Goal: Information Seeking & Learning: Learn about a topic

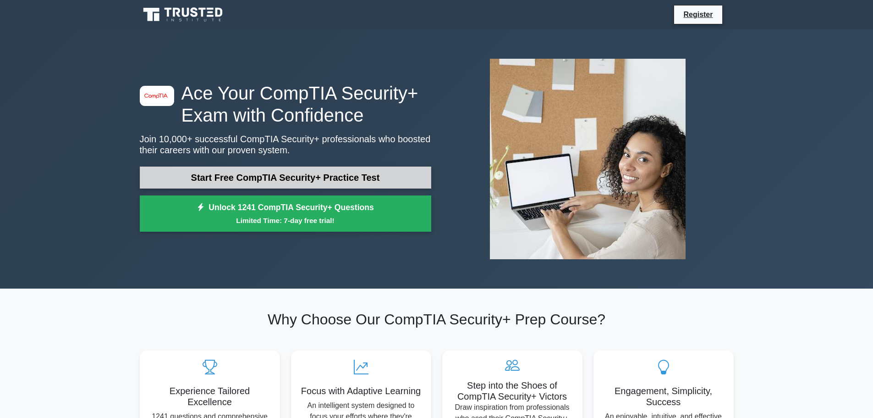
click at [213, 176] on link "Start Free CompTIA Security+ Practice Test" at bounding box center [286, 177] width 292 height 22
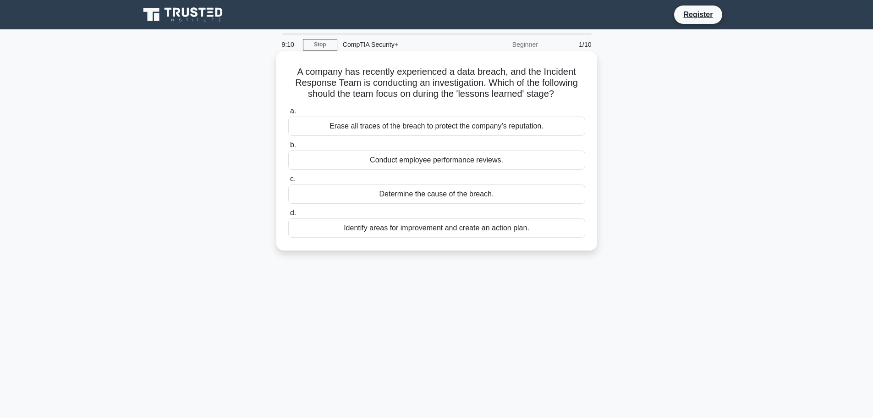
click at [383, 231] on div "Identify areas for improvement and create an action plan." at bounding box center [436, 227] width 297 height 19
click at [288, 216] on input "d. Identify areas for improvement and create an action plan." at bounding box center [288, 213] width 0 height 6
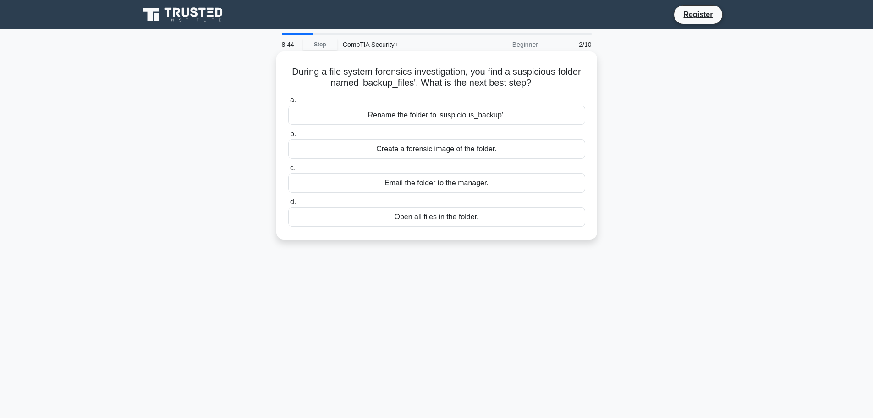
click at [454, 152] on div "Create a forensic image of the folder." at bounding box center [436, 148] width 297 height 19
click at [288, 137] on input "b. Create a forensic image of the folder." at bounding box center [288, 134] width 0 height 6
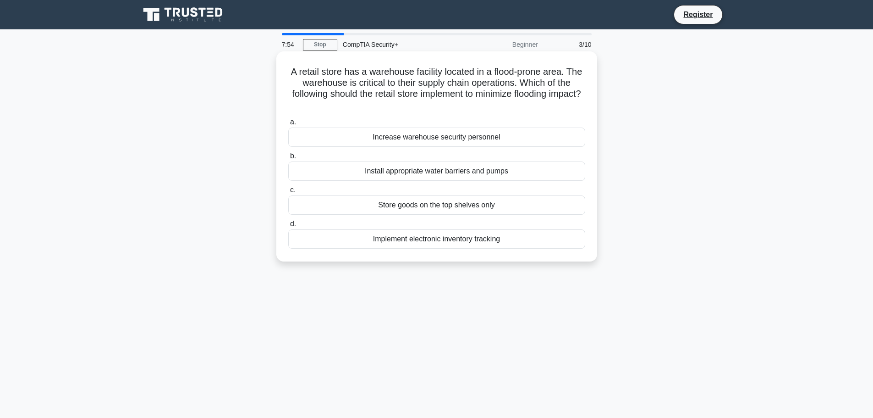
click at [480, 173] on div "Install appropriate water barriers and pumps" at bounding box center [436, 170] width 297 height 19
click at [288, 159] on input "b. Install appropriate water barriers and pumps" at bounding box center [288, 156] width 0 height 6
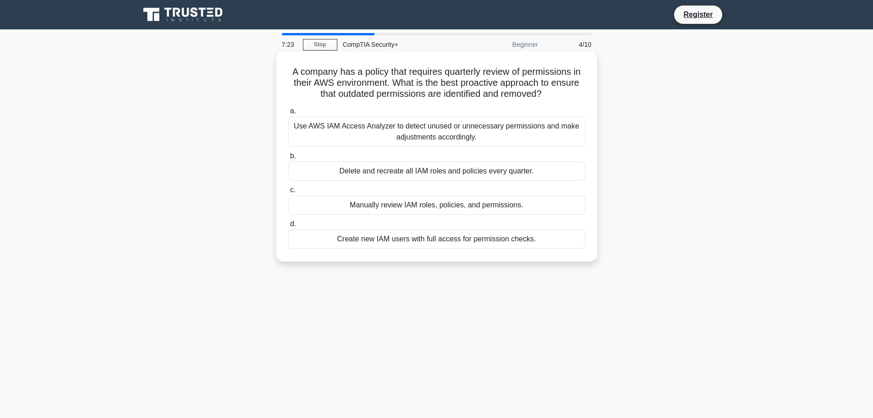
click at [424, 136] on div "Use AWS IAM Access Analyzer to detect unused or unnecessary permissions and mak…" at bounding box center [436, 131] width 297 height 30
click at [288, 114] on input "a. Use AWS IAM Access Analyzer to detect unused or unnecessary permissions and …" at bounding box center [288, 111] width 0 height 6
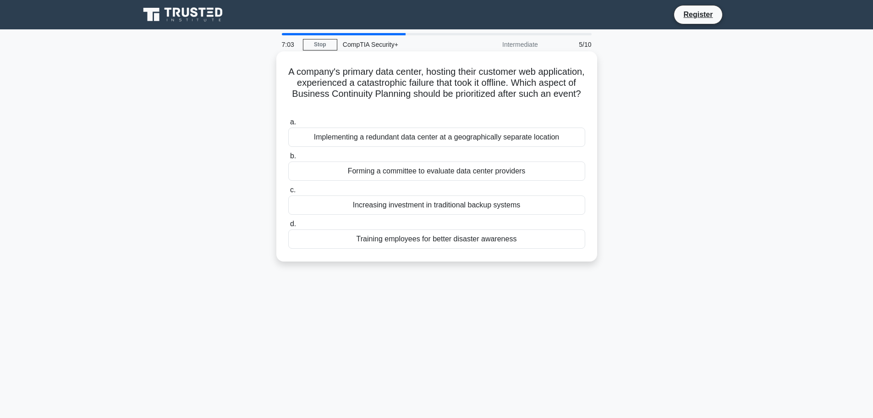
click at [420, 140] on div "Implementing a redundant data center at a geographically separate location" at bounding box center [436, 136] width 297 height 19
click at [288, 125] on input "a. Implementing a redundant data center at a geographically separate location" at bounding box center [288, 122] width 0 height 6
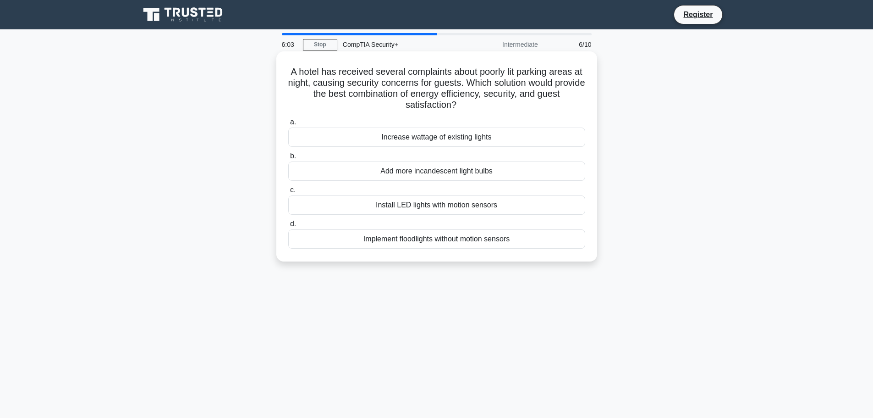
click at [470, 208] on div "Install LED lights with motion sensors" at bounding box center [436, 204] width 297 height 19
click at [288, 193] on input "c. Install LED lights with motion sensors" at bounding box center [288, 190] width 0 height 6
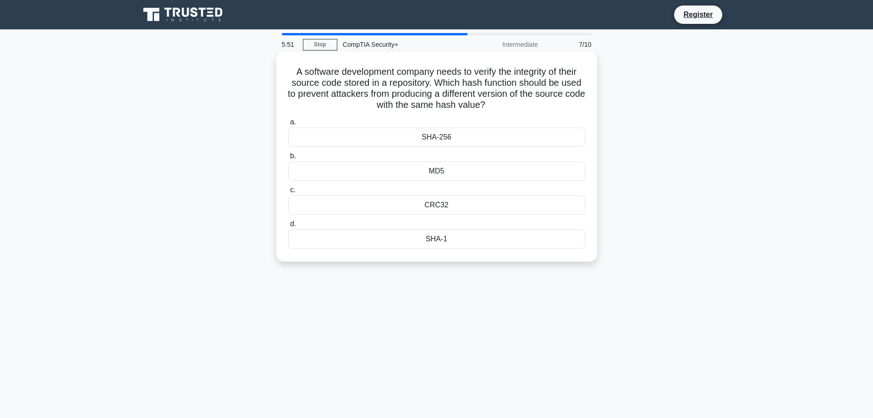
click at [440, 138] on div "SHA-256" at bounding box center [436, 136] width 297 height 19
click at [288, 125] on input "a. SHA-256" at bounding box center [288, 122] width 0 height 6
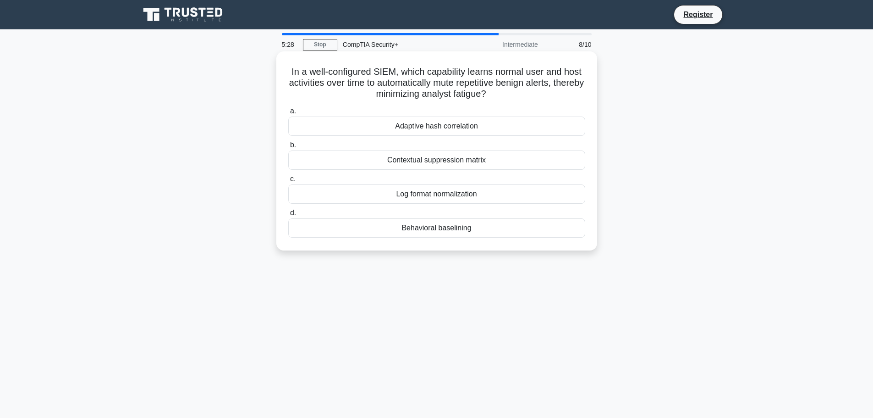
click at [443, 234] on div "Behavioral baselining" at bounding box center [436, 227] width 297 height 19
click at [437, 235] on div "Behavioral baselining" at bounding box center [436, 227] width 297 height 19
click at [288, 216] on input "d. Behavioral baselining" at bounding box center [288, 213] width 0 height 6
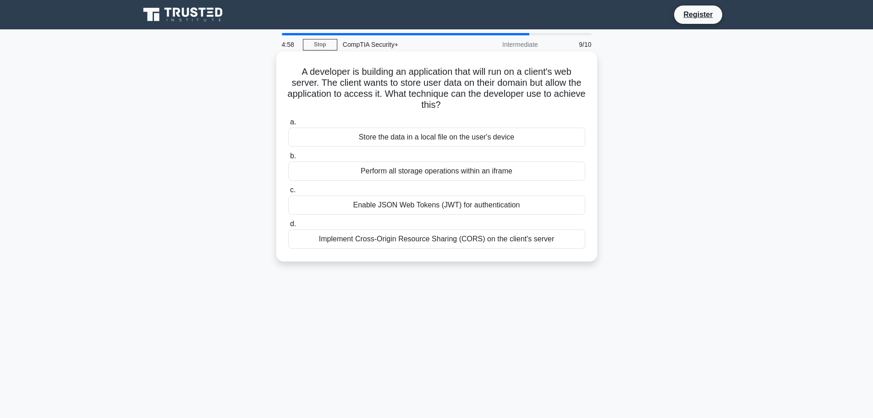
drag, startPoint x: 439, startPoint y: 203, endPoint x: 440, endPoint y: 188, distance: 14.2
click at [440, 188] on label "c. Enable JSON Web Tokens (JWT) for authentication" at bounding box center [436, 199] width 297 height 30
click at [438, 192] on label "c. Enable JSON Web Tokens (JWT) for authentication" at bounding box center [436, 199] width 297 height 30
click at [288, 192] on input "c. Enable JSON Web Tokens (JWT) for authentication" at bounding box center [288, 190] width 0 height 6
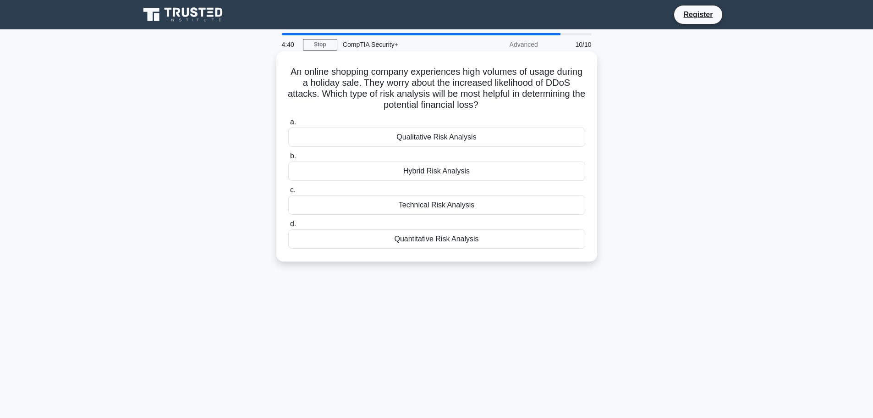
click at [486, 208] on div "Technical Risk Analysis" at bounding box center [436, 204] width 297 height 19
click at [288, 193] on input "c. Technical Risk Analysis" at bounding box center [288, 190] width 0 height 6
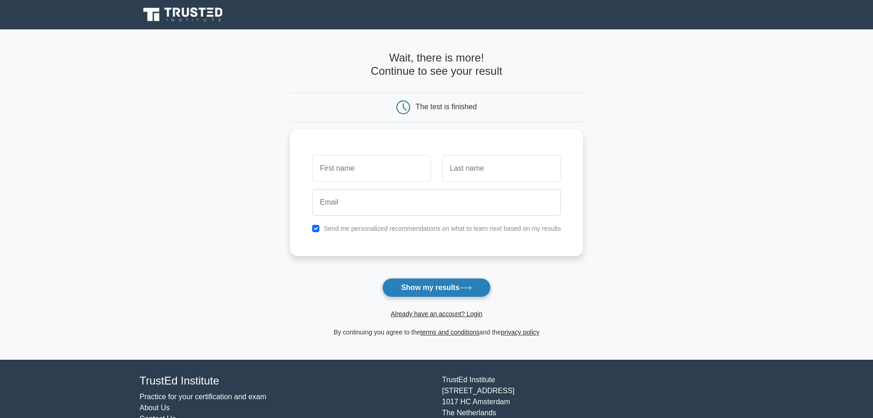
click at [432, 284] on button "Show my results" at bounding box center [436, 287] width 108 height 19
type input "[PERSON_NAME]"
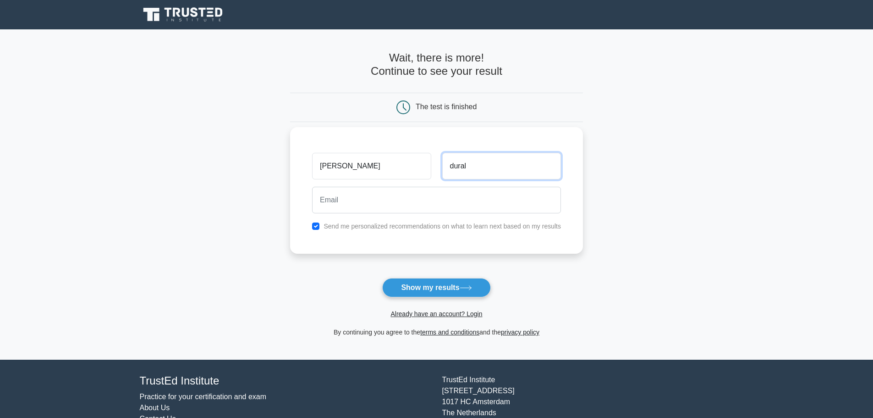
type input "dural"
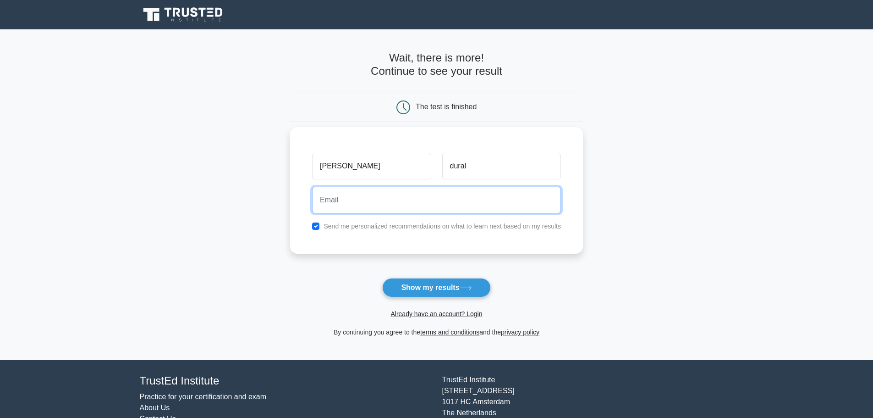
click at [436, 206] on input "email" at bounding box center [436, 200] width 249 height 27
type input "d"
type input "johndural@gmail.com"
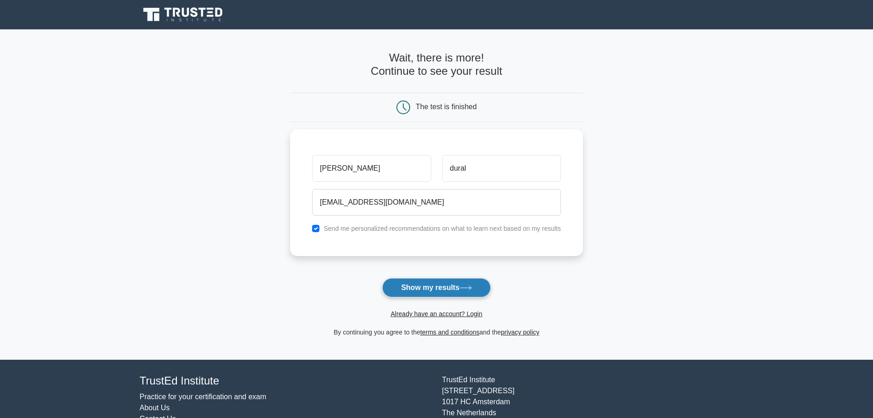
click at [413, 292] on button "Show my results" at bounding box center [436, 287] width 108 height 19
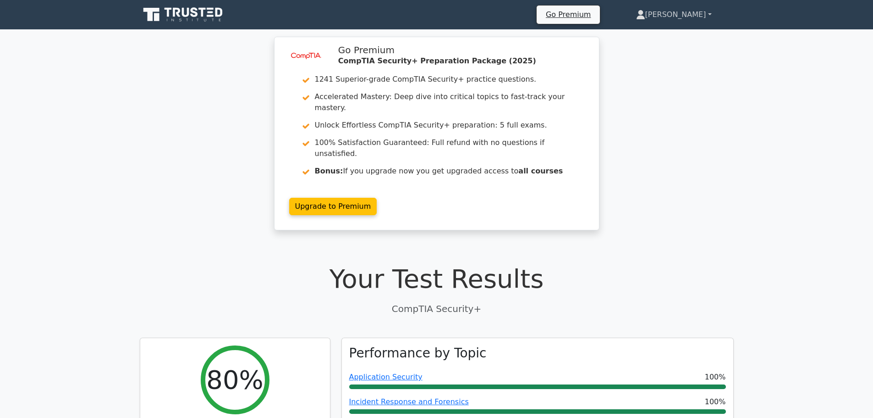
click at [700, 14] on link "John" at bounding box center [674, 15] width 120 height 18
click at [701, 14] on link "John" at bounding box center [674, 15] width 120 height 18
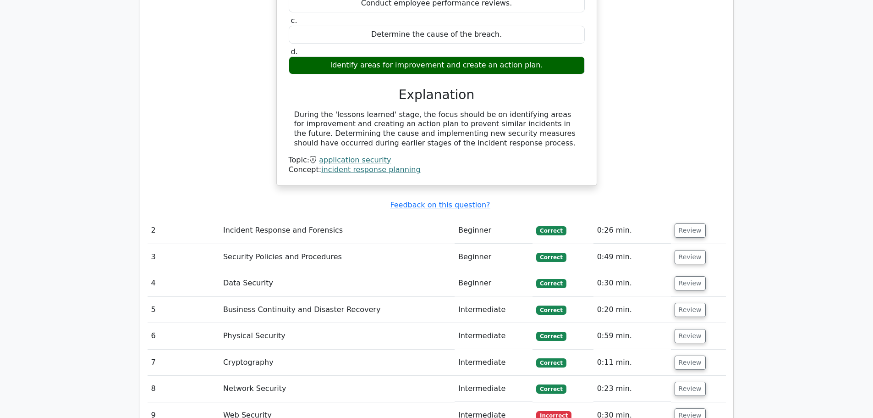
scroll to position [1009, 0]
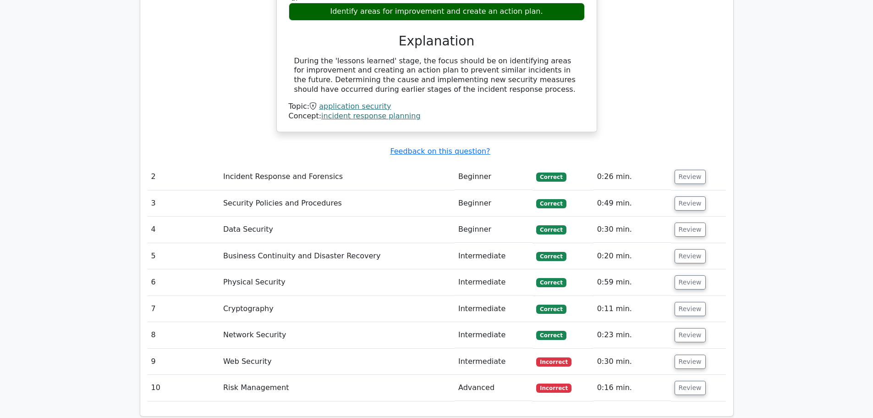
click at [250, 348] on td "Web Security" at bounding box center [337, 361] width 235 height 26
click at [690, 354] on button "Review" at bounding box center [690, 361] width 31 height 14
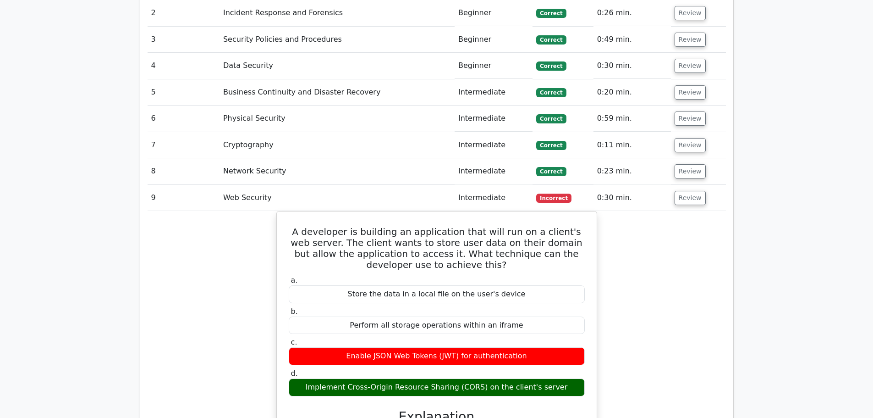
scroll to position [1146, 0]
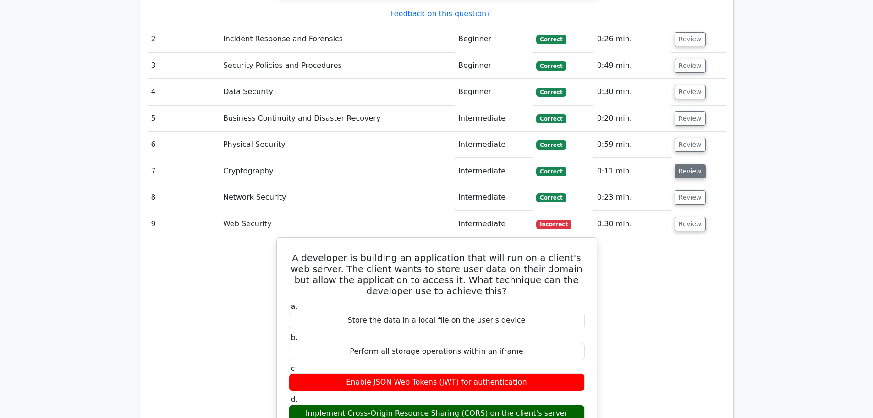
click at [690, 164] on button "Review" at bounding box center [690, 171] width 31 height 14
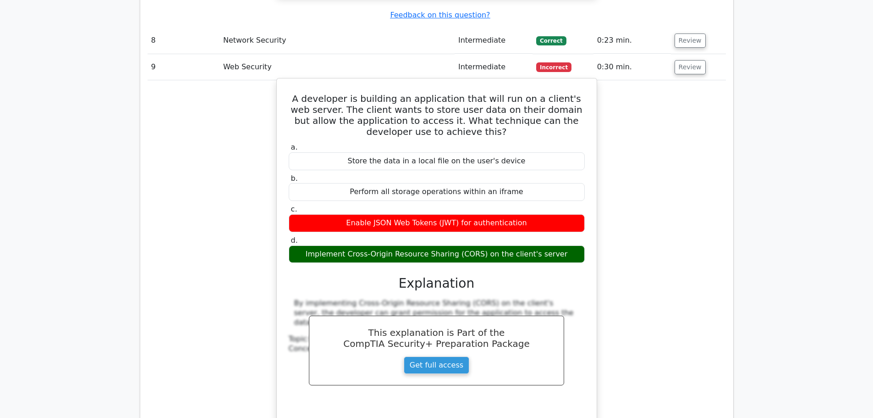
scroll to position [1696, 0]
